Goal: Information Seeking & Learning: Find contact information

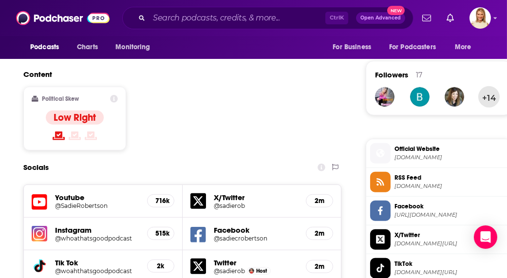
click at [489, 97] on button "+14" at bounding box center [488, 96] width 21 height 21
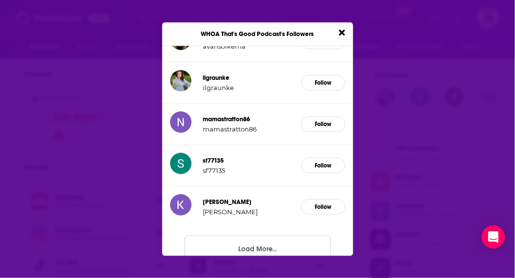
scroll to position [170, 0]
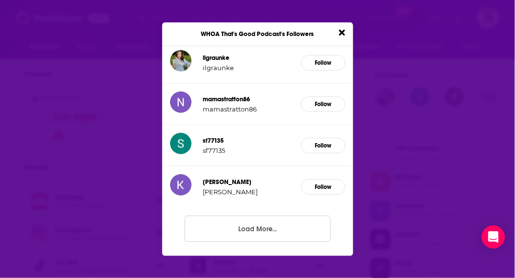
click at [269, 223] on button "Load More..." at bounding box center [258, 229] width 146 height 26
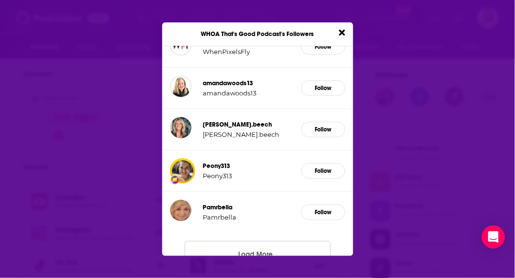
scroll to position [476, 0]
click at [342, 30] on icon "Close" at bounding box center [342, 32] width 6 height 9
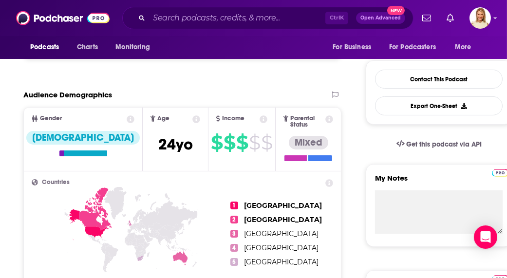
scroll to position [300, 0]
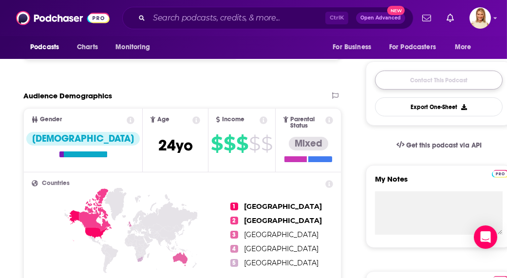
click at [412, 85] on link "Contact This Podcast" at bounding box center [439, 80] width 128 height 19
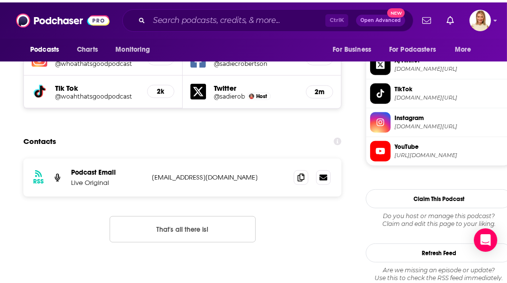
scroll to position [934, 0]
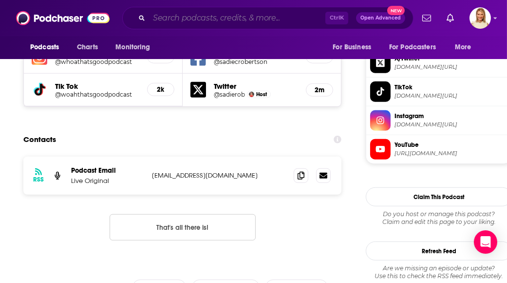
click at [268, 22] on input "Search podcasts, credits, & more..." at bounding box center [237, 18] width 176 height 16
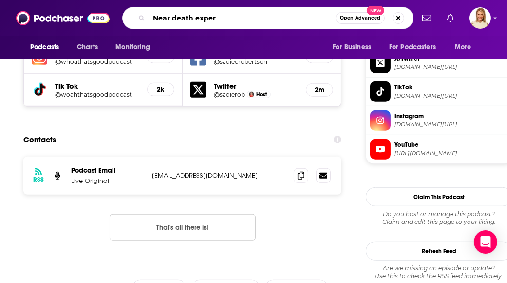
type input "Near death experiences"
click at [280, 20] on input "Near death experiences" at bounding box center [242, 18] width 187 height 16
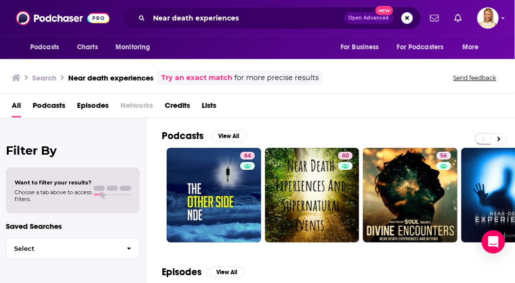
click at [52, 106] on span "Podcasts" at bounding box center [49, 107] width 33 height 20
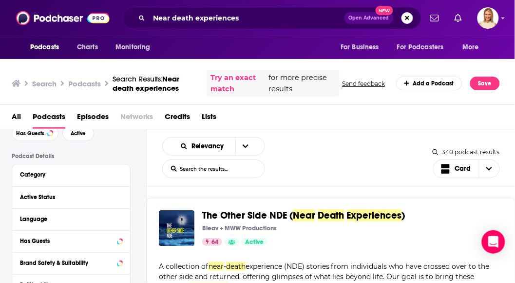
scroll to position [58, 0]
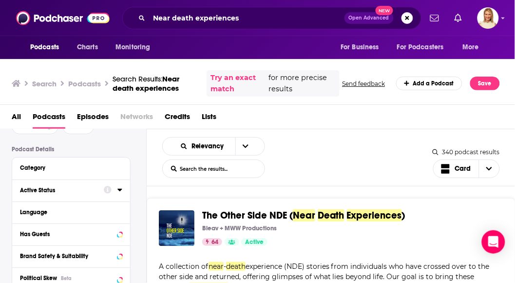
click at [120, 190] on icon at bounding box center [119, 190] width 4 height 2
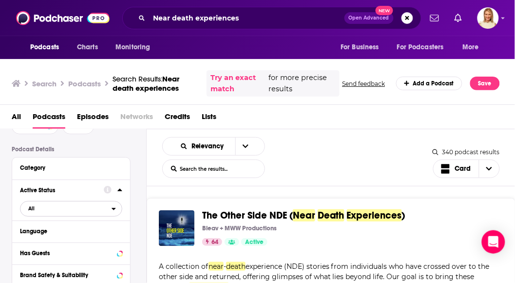
click at [114, 208] on icon "open menu" at bounding box center [114, 209] width 4 height 2
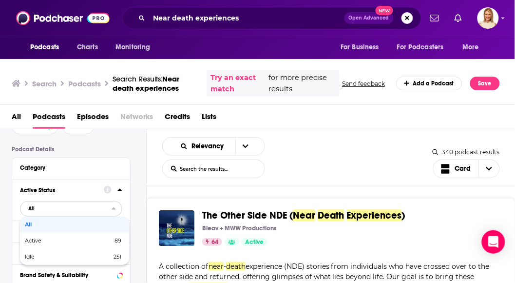
click at [122, 245] on div "Active 89" at bounding box center [74, 240] width 109 height 16
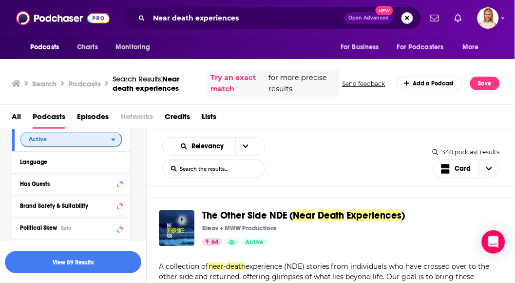
scroll to position [128, 0]
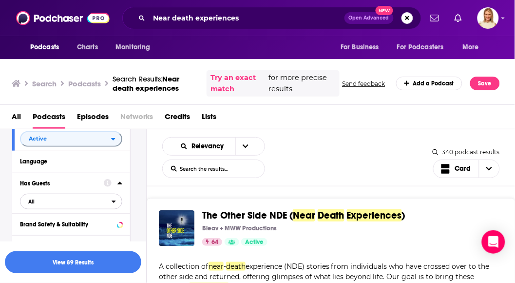
click at [114, 204] on icon "open menu" at bounding box center [114, 201] width 4 height 7
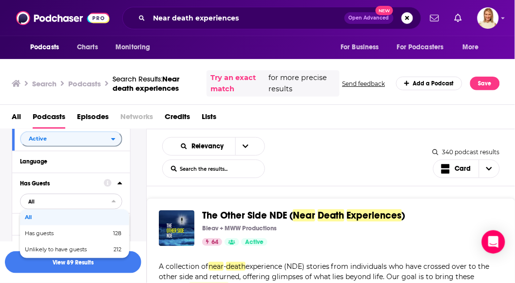
click at [119, 234] on span "128" at bounding box center [117, 232] width 8 height 7
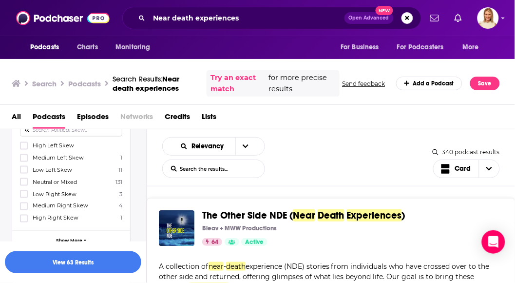
scroll to position [260, 0]
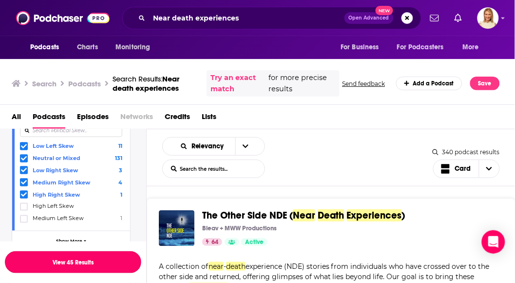
click at [115, 266] on button "View 45 Results" at bounding box center [73, 262] width 136 height 22
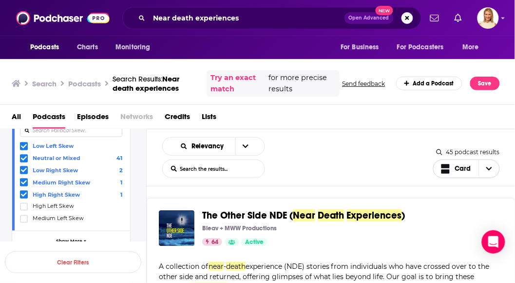
click at [489, 168] on icon "Choose View" at bounding box center [490, 168] width 6 height 3
click at [465, 205] on span "Gallery" at bounding box center [472, 202] width 39 height 5
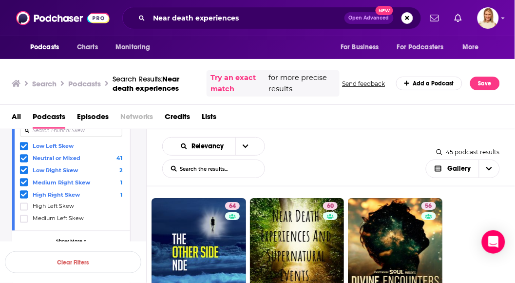
click at [243, 148] on icon "open menu" at bounding box center [246, 146] width 6 height 7
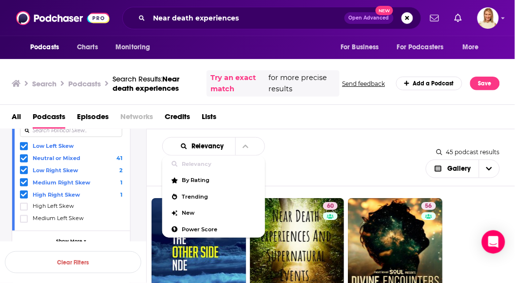
click at [221, 230] on span "Power Score" at bounding box center [219, 229] width 75 height 5
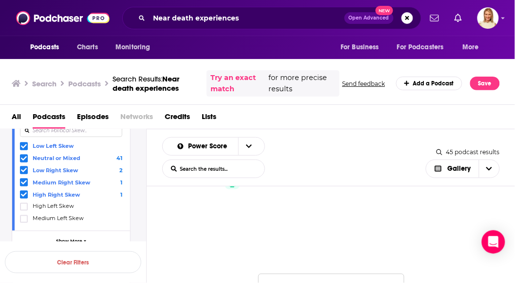
scroll to position [840, 0]
click at [380, 266] on button "Load More..." at bounding box center [331, 263] width 146 height 26
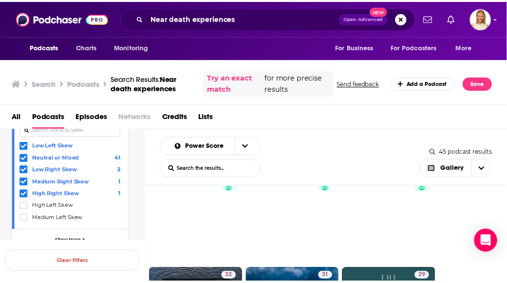
scroll to position [1205, 0]
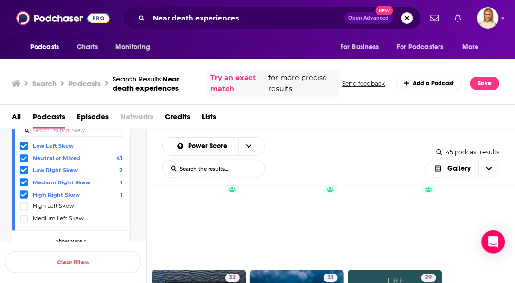
click at [312, 231] on link "37" at bounding box center [297, 218] width 95 height 95
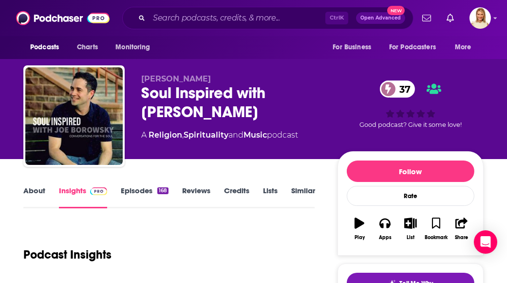
click at [26, 197] on link "About" at bounding box center [34, 197] width 22 height 22
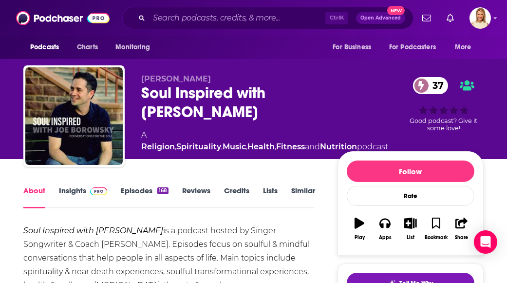
click at [162, 190] on div "168" at bounding box center [162, 190] width 11 height 7
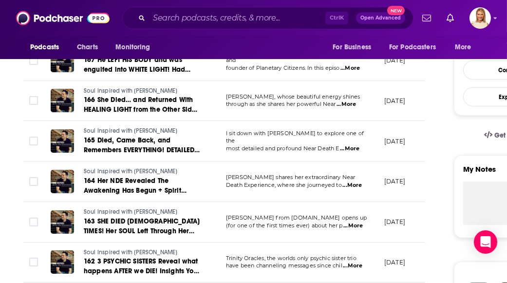
scroll to position [242, 0]
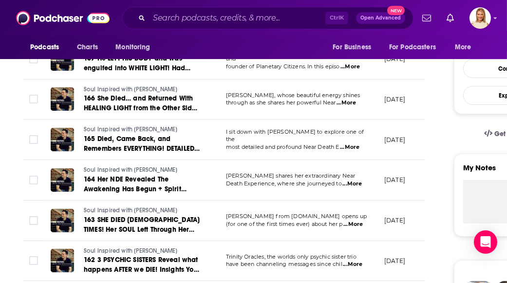
click at [353, 143] on span "...More" at bounding box center [349, 147] width 19 height 8
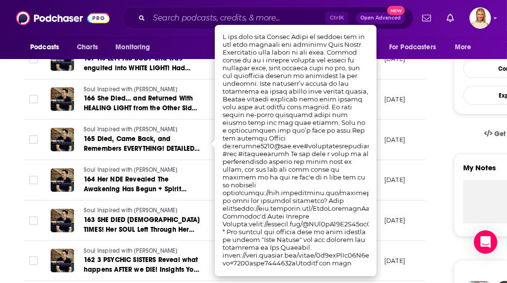
click at [23, 123] on td at bounding box center [32, 139] width 19 height 40
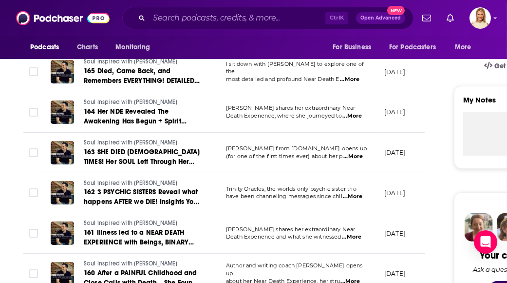
scroll to position [307, 0]
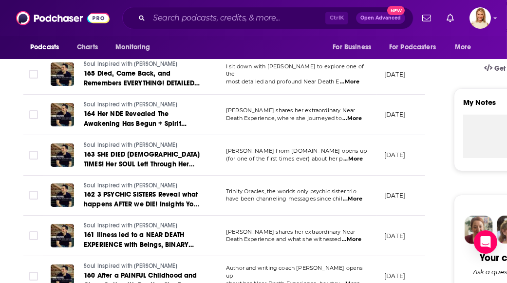
click at [355, 158] on span "...More" at bounding box center [352, 159] width 19 height 8
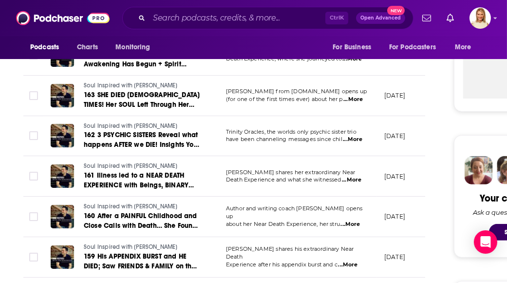
scroll to position [392, 0]
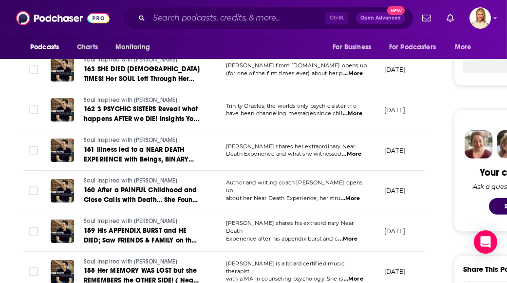
click at [116, 158] on span "161 Illness led to a NEAR DEATH EXPERIENCE with Beings, BINARY CODE & Divine Ma…" at bounding box center [139, 164] width 110 height 38
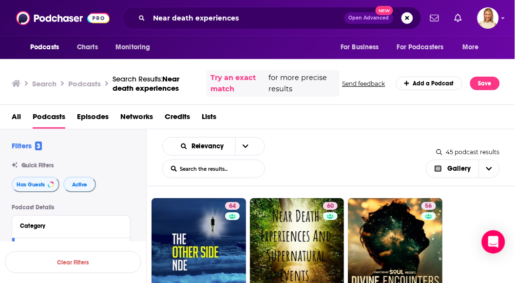
click at [226, 249] on div "64" at bounding box center [233, 245] width 17 height 87
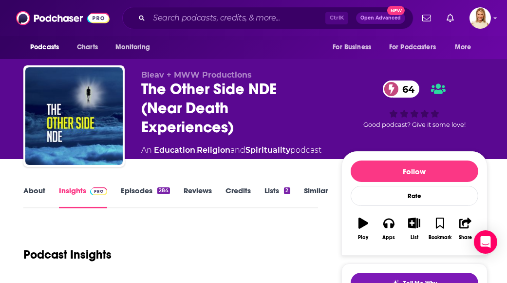
click at [28, 195] on link "About" at bounding box center [34, 197] width 22 height 22
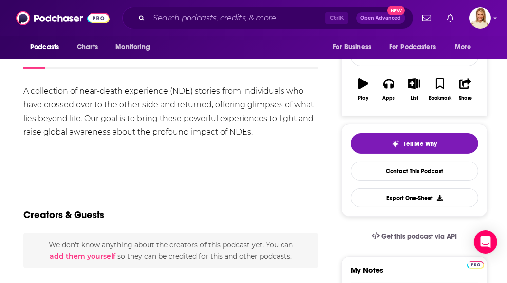
scroll to position [73, 0]
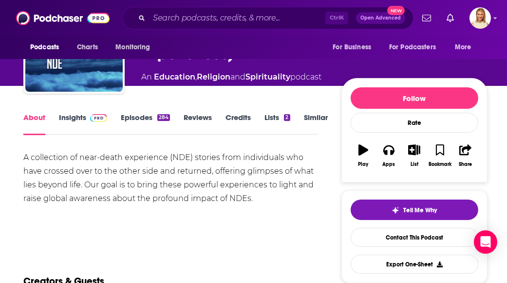
click at [141, 121] on link "Episodes 284" at bounding box center [145, 124] width 49 height 22
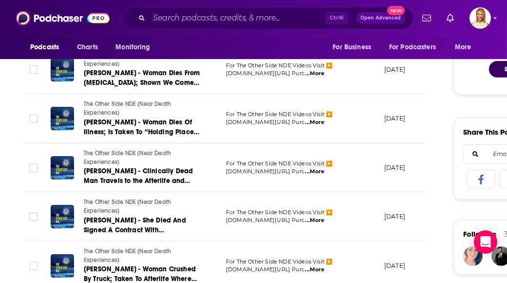
scroll to position [542, 0]
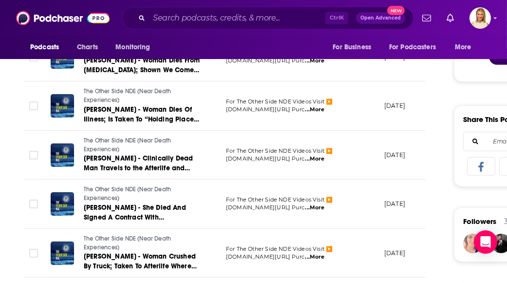
click at [169, 200] on link "The Other Side NDE (Near Death Experiences)" at bounding box center [142, 193] width 117 height 17
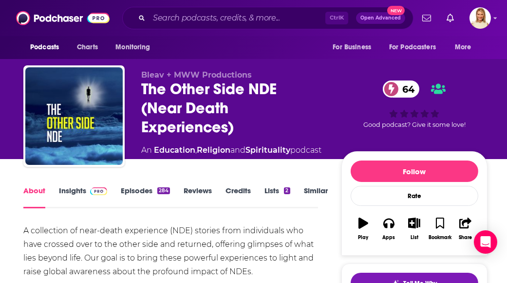
click at [83, 199] on link "Insights" at bounding box center [83, 197] width 48 height 22
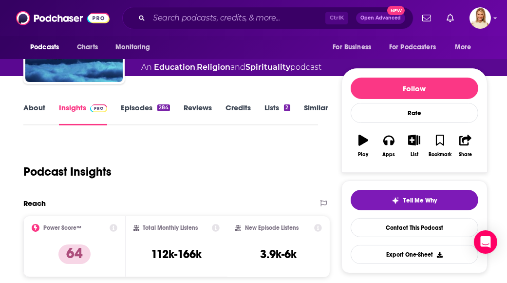
scroll to position [71, 0]
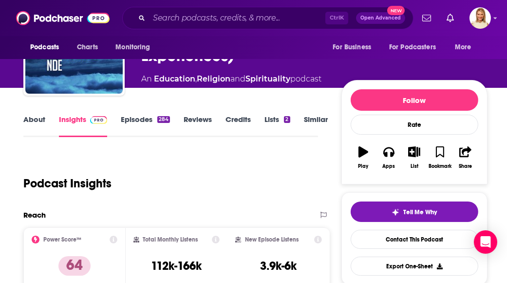
click at [140, 125] on link "Episodes 284" at bounding box center [145, 125] width 49 height 22
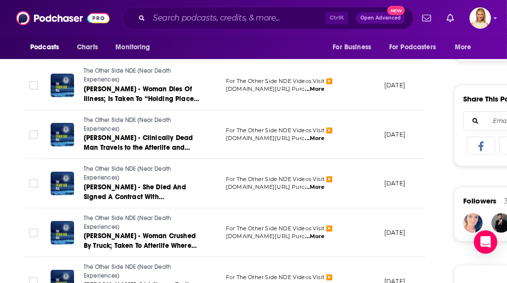
scroll to position [593, 0]
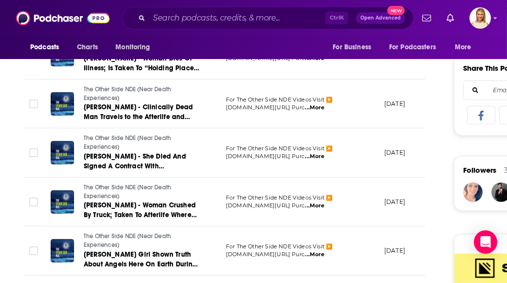
click at [106, 160] on span "[PERSON_NAME] - She Died And Signed A Contract With [DEMOGRAPHIC_DATA] During A…" at bounding box center [135, 171] width 103 height 38
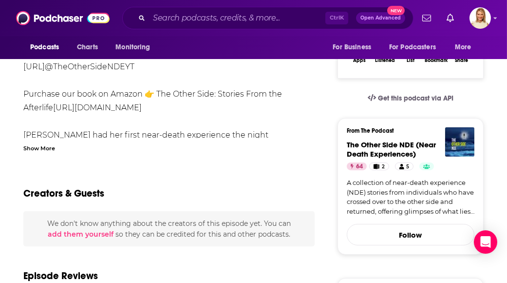
scroll to position [250, 0]
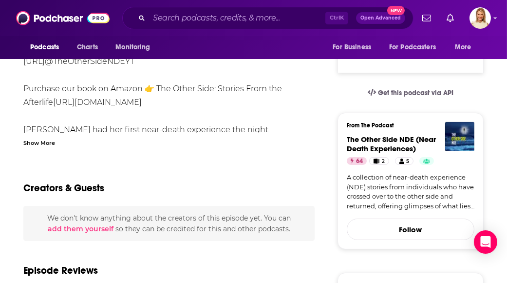
click at [38, 142] on div "Show More" at bounding box center [39, 141] width 32 height 9
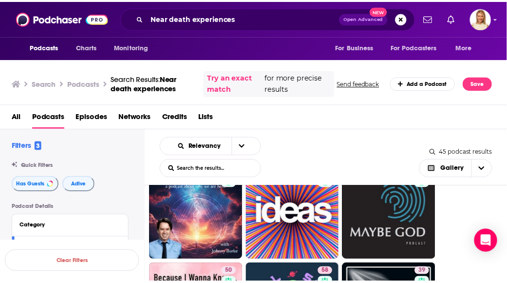
scroll to position [817, 0]
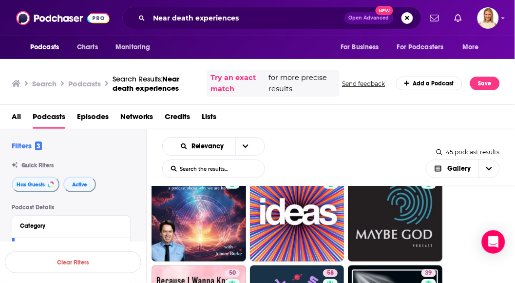
click at [415, 224] on link "55" at bounding box center [395, 214] width 95 height 95
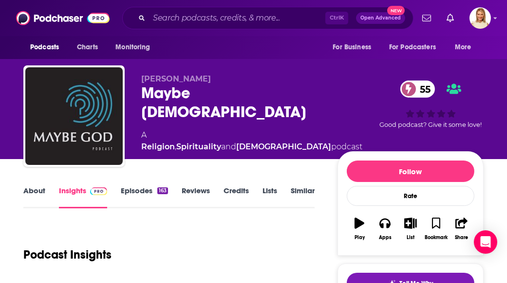
click at [31, 186] on link "About" at bounding box center [34, 197] width 22 height 22
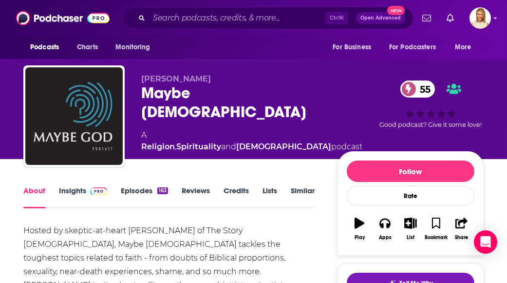
click at [143, 195] on link "Episodes 163" at bounding box center [144, 197] width 47 height 22
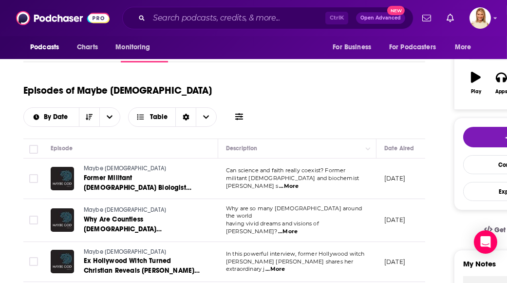
scroll to position [170, 0]
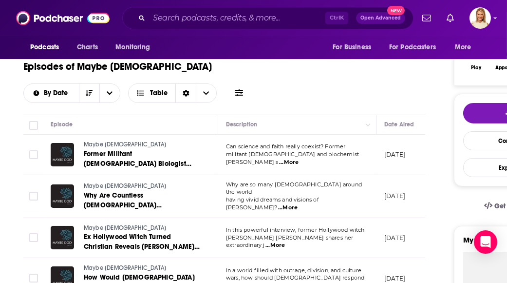
click at [298, 204] on span "...More" at bounding box center [287, 208] width 19 height 8
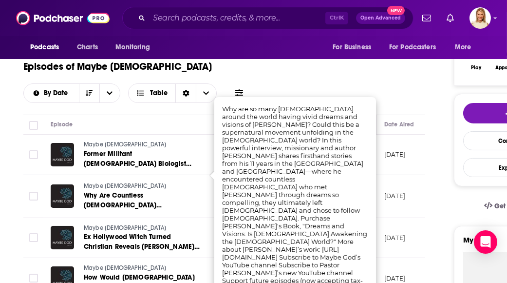
click at [26, 115] on th at bounding box center [32, 124] width 19 height 19
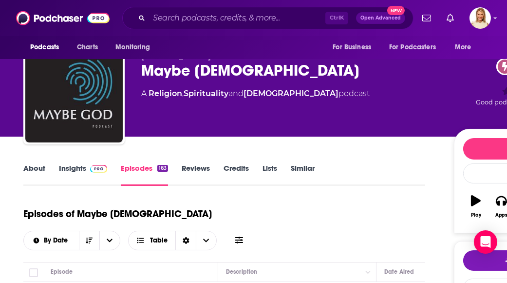
scroll to position [49, 0]
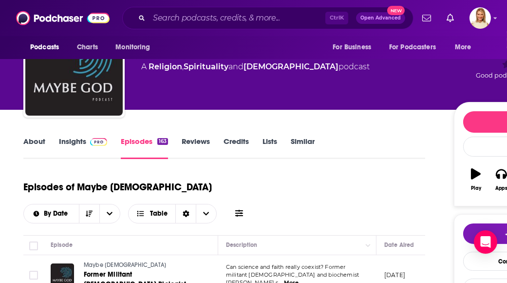
click at [38, 144] on link "About" at bounding box center [34, 147] width 22 height 22
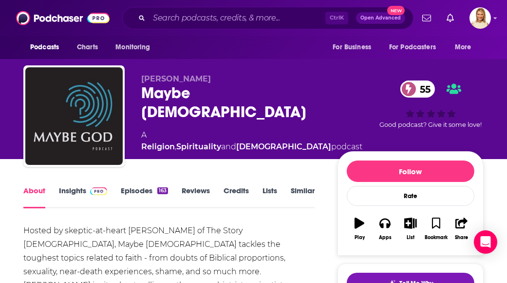
click at [74, 191] on link "Insights" at bounding box center [83, 197] width 48 height 22
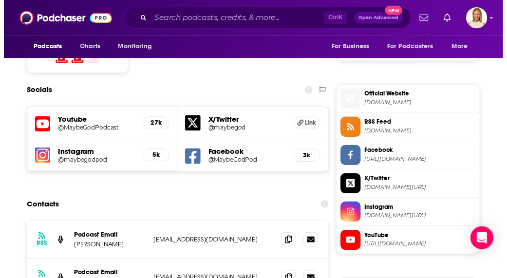
scroll to position [831, 0]
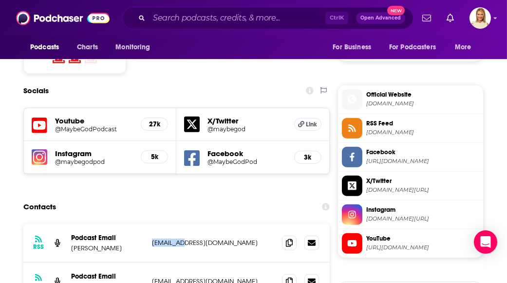
click at [186, 238] on p "[EMAIL_ADDRESS][DOMAIN_NAME]" at bounding box center [213, 242] width 122 height 8
click at [222, 238] on p "[EMAIL_ADDRESS][DOMAIN_NAME]" at bounding box center [213, 242] width 122 height 8
click at [219, 238] on p "[EMAIL_ADDRESS][DOMAIN_NAME]" at bounding box center [213, 242] width 122 height 8
click at [225, 238] on p "[EMAIL_ADDRESS][DOMAIN_NAME]" at bounding box center [213, 242] width 122 height 8
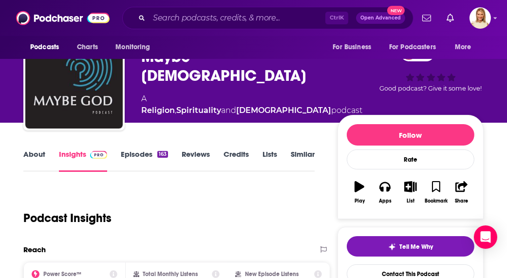
scroll to position [35, 0]
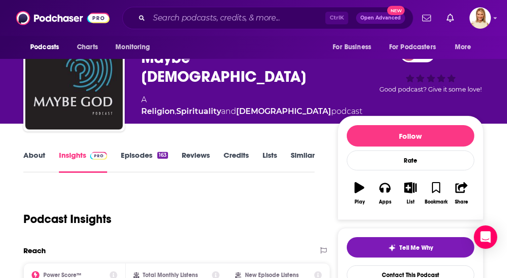
click at [32, 153] on link "About" at bounding box center [34, 162] width 22 height 22
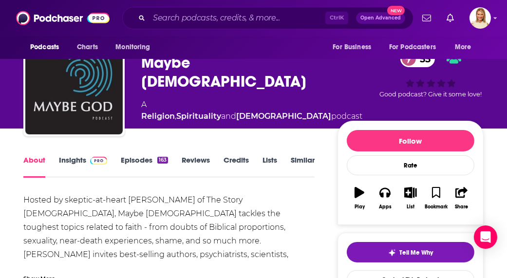
scroll to position [27, 0]
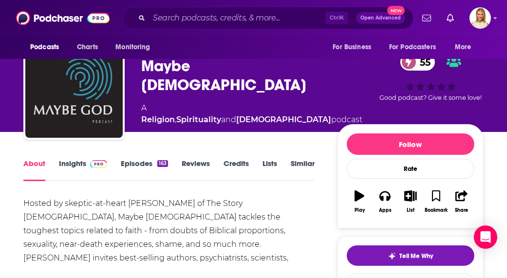
click at [79, 160] on link "Insights" at bounding box center [83, 170] width 48 height 22
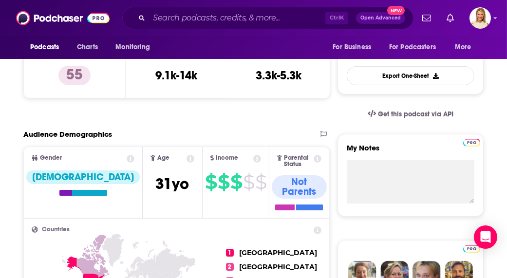
scroll to position [262, 0]
